Goal: Task Accomplishment & Management: Manage account settings

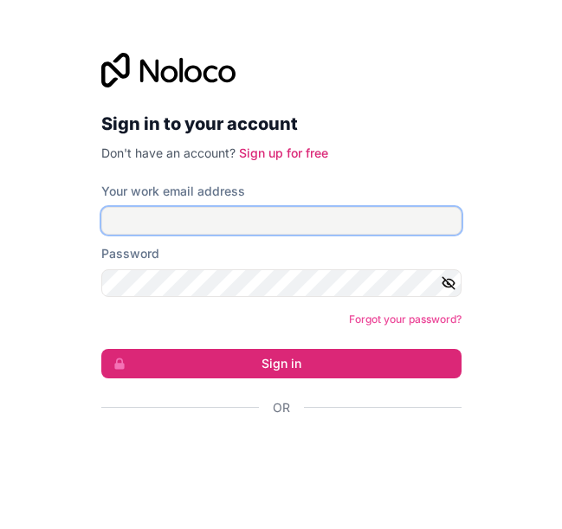
click at [154, 210] on input "Your work email address" at bounding box center [281, 221] width 361 height 28
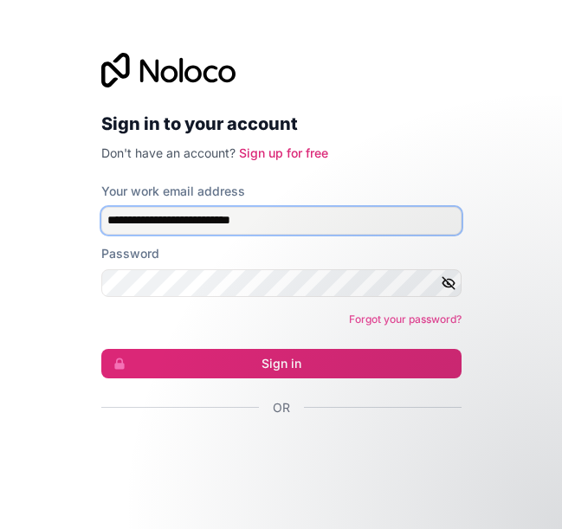
type input "**********"
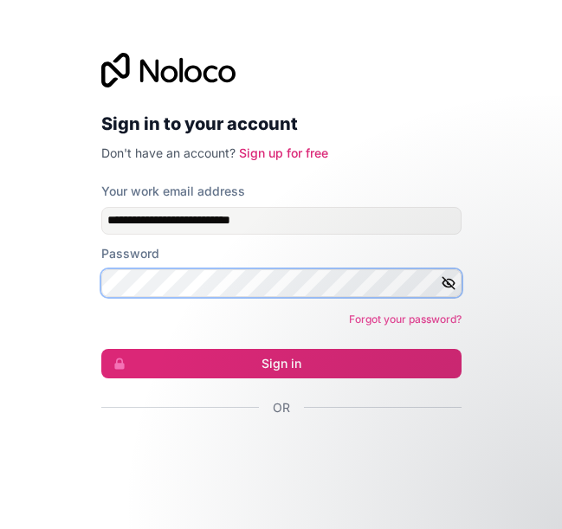
click at [101, 349] on button "Sign in" at bounding box center [281, 363] width 361 height 29
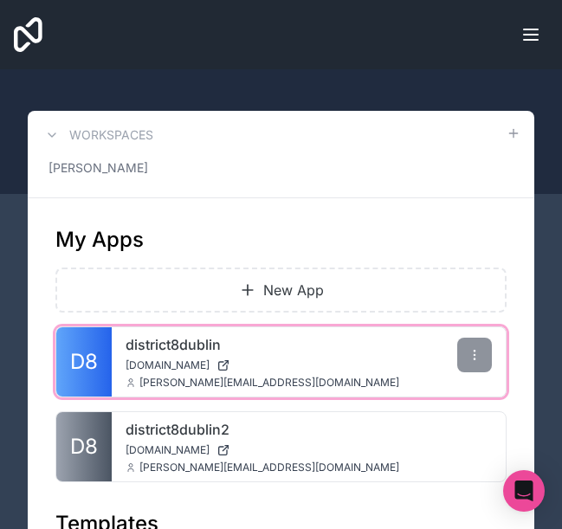
click at [276, 394] on div "district8dublin [DOMAIN_NAME] [PERSON_NAME][EMAIL_ADDRESS][DOMAIN_NAME]" at bounding box center [263, 362] width 302 height 69
click at [161, 356] on div "district8dublin [DOMAIN_NAME] [PERSON_NAME][EMAIL_ADDRESS][DOMAIN_NAME]" at bounding box center [263, 362] width 302 height 69
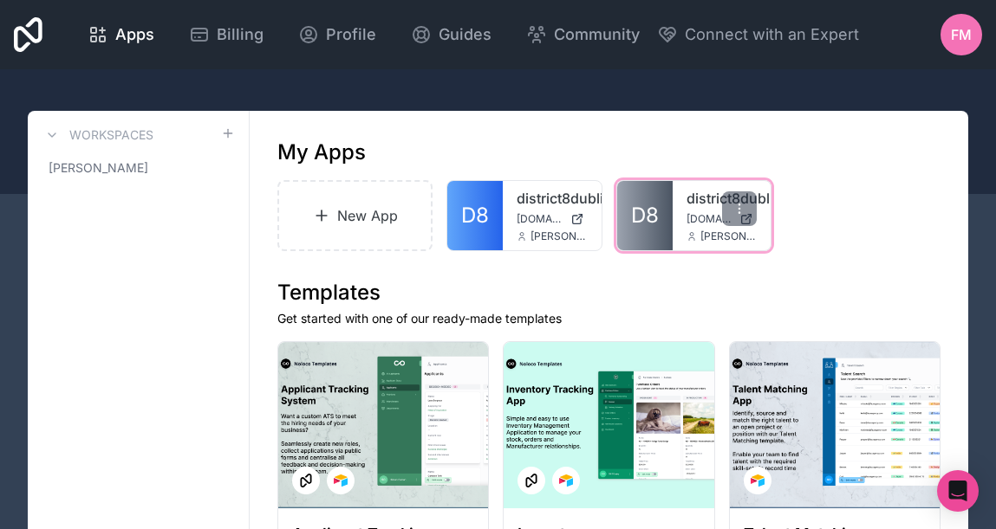
click at [562, 224] on span "[DOMAIN_NAME]" at bounding box center [709, 219] width 46 height 14
